Goal: Check status: Check status

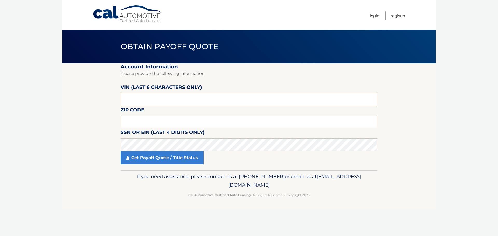
click at [167, 100] on input "text" at bounding box center [249, 99] width 257 height 13
click at [243, 98] on input "text" at bounding box center [249, 99] width 257 height 13
type input "605539"
click at [231, 120] on input "text" at bounding box center [249, 122] width 257 height 13
click at [154, 123] on input "text" at bounding box center [249, 122] width 257 height 13
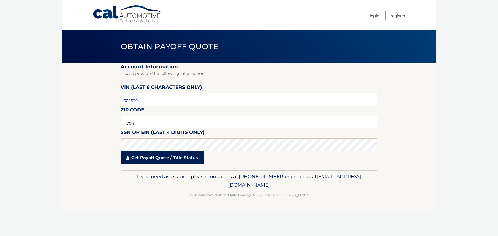
type input "11704"
click at [146, 159] on link "Get Payoff Quote / Title Status" at bounding box center [162, 157] width 83 height 13
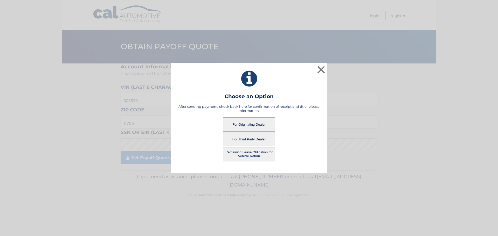
click at [237, 125] on button "For Originating Dealer" at bounding box center [249, 124] width 52 height 14
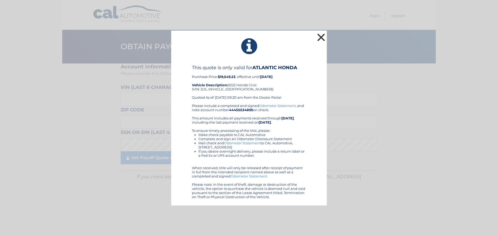
click at [323, 37] on button "×" at bounding box center [321, 37] width 10 height 10
